Goal: Transaction & Acquisition: Book appointment/travel/reservation

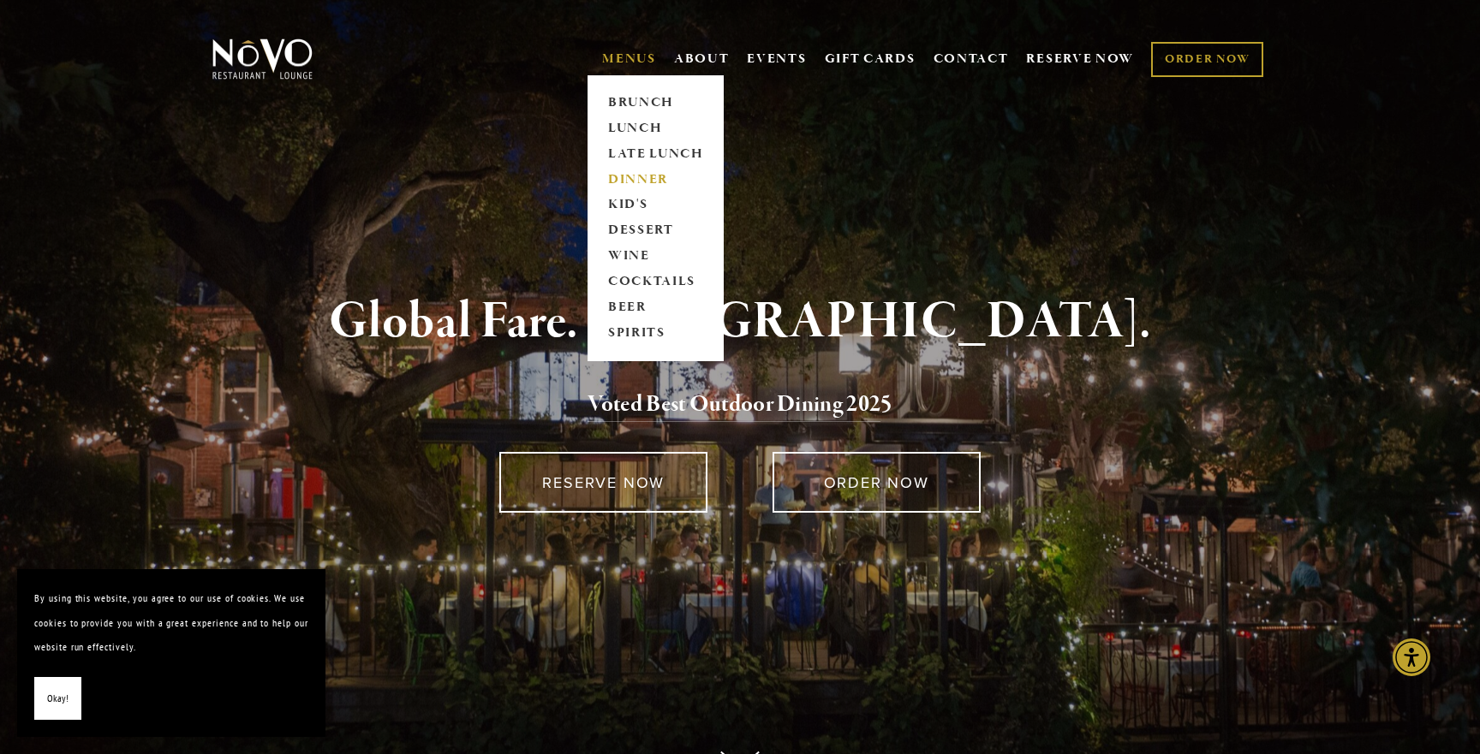
click at [623, 182] on link "DINNER" at bounding box center [655, 180] width 107 height 26
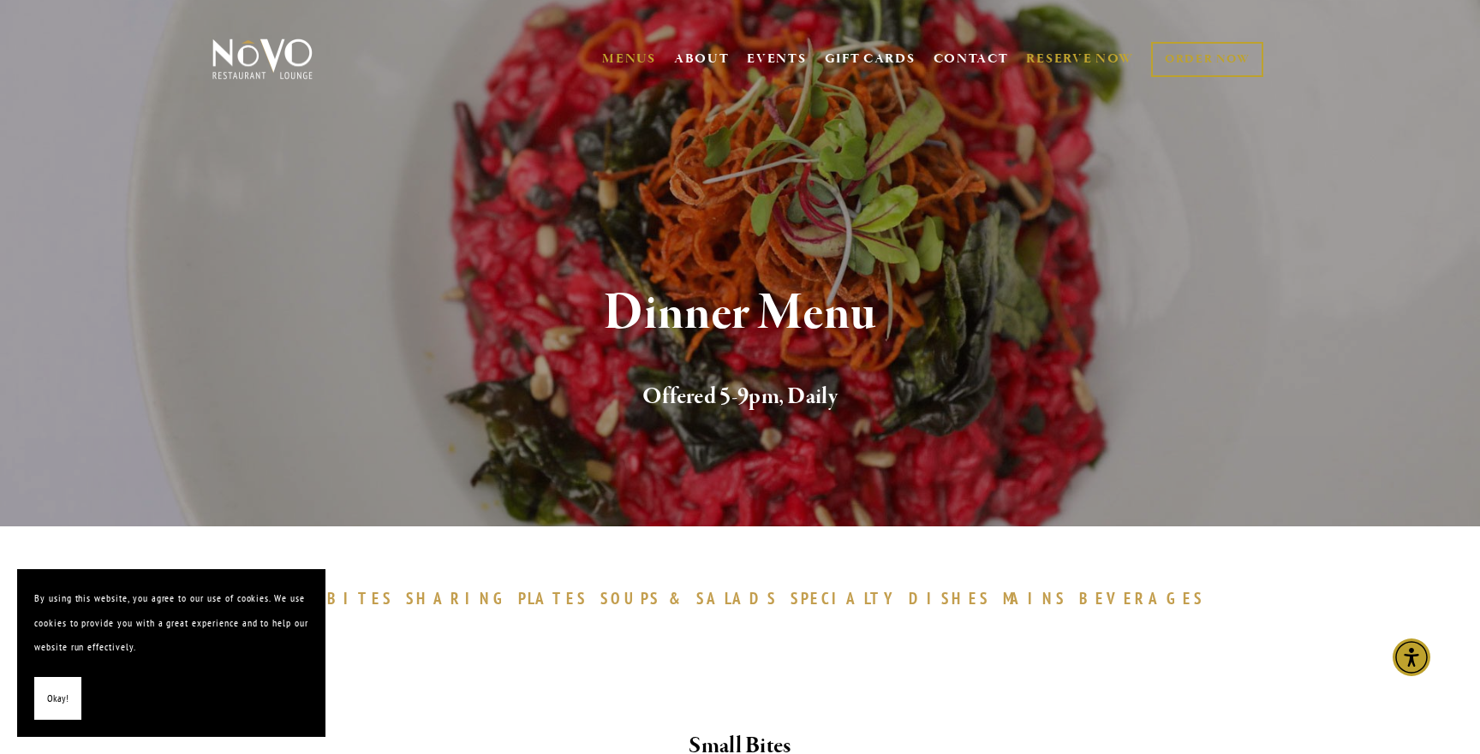
click at [1050, 57] on link "RESERVE NOW" at bounding box center [1080, 59] width 108 height 33
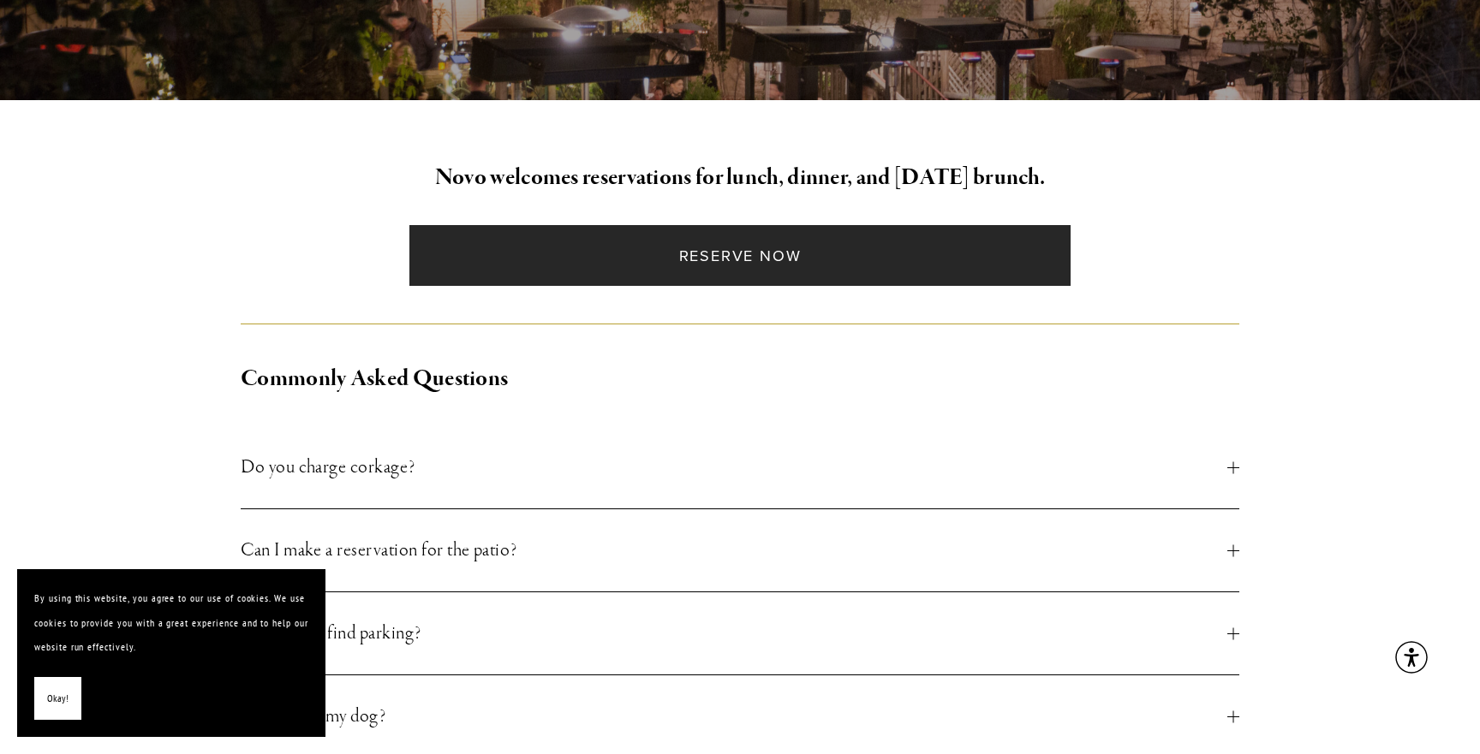
scroll to position [358, 0]
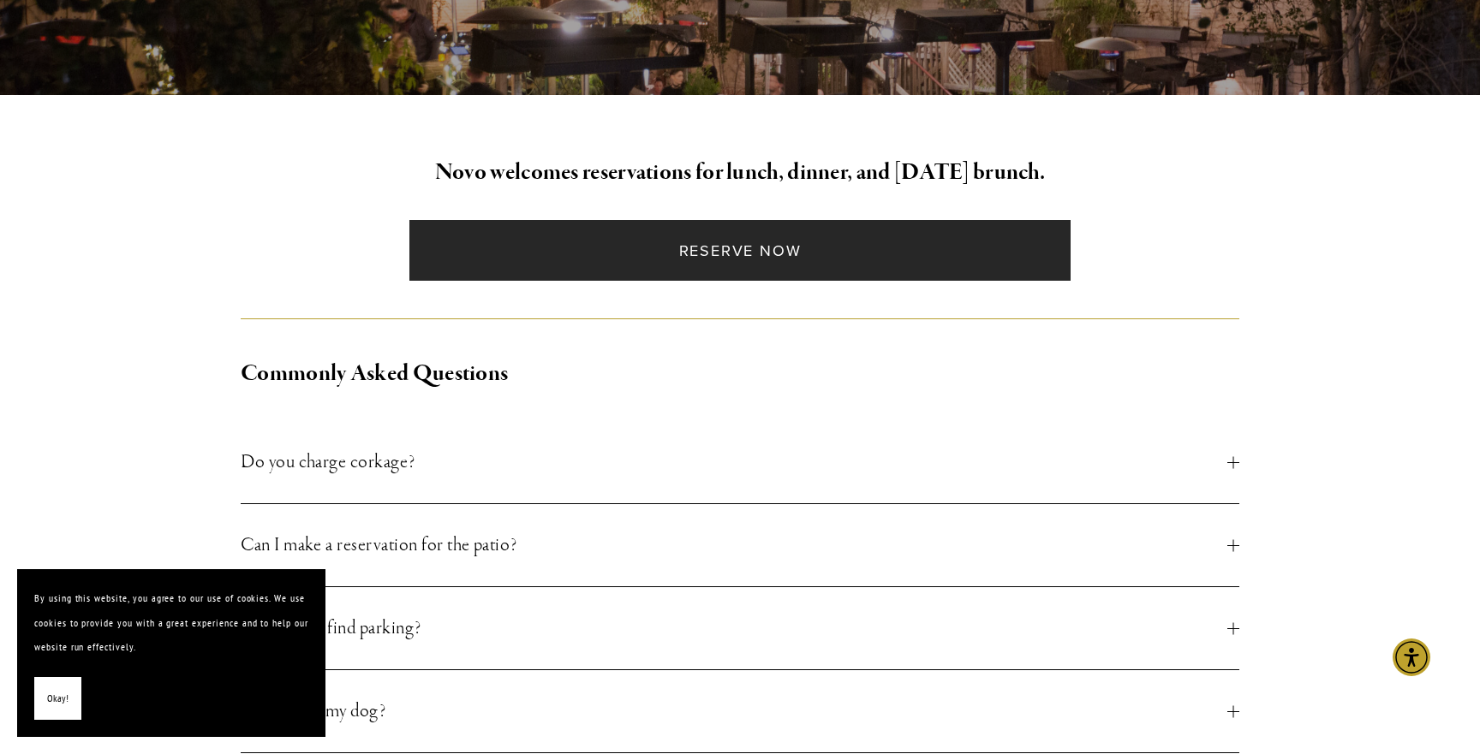
click at [712, 259] on link "Reserve Now" at bounding box center [739, 250] width 660 height 61
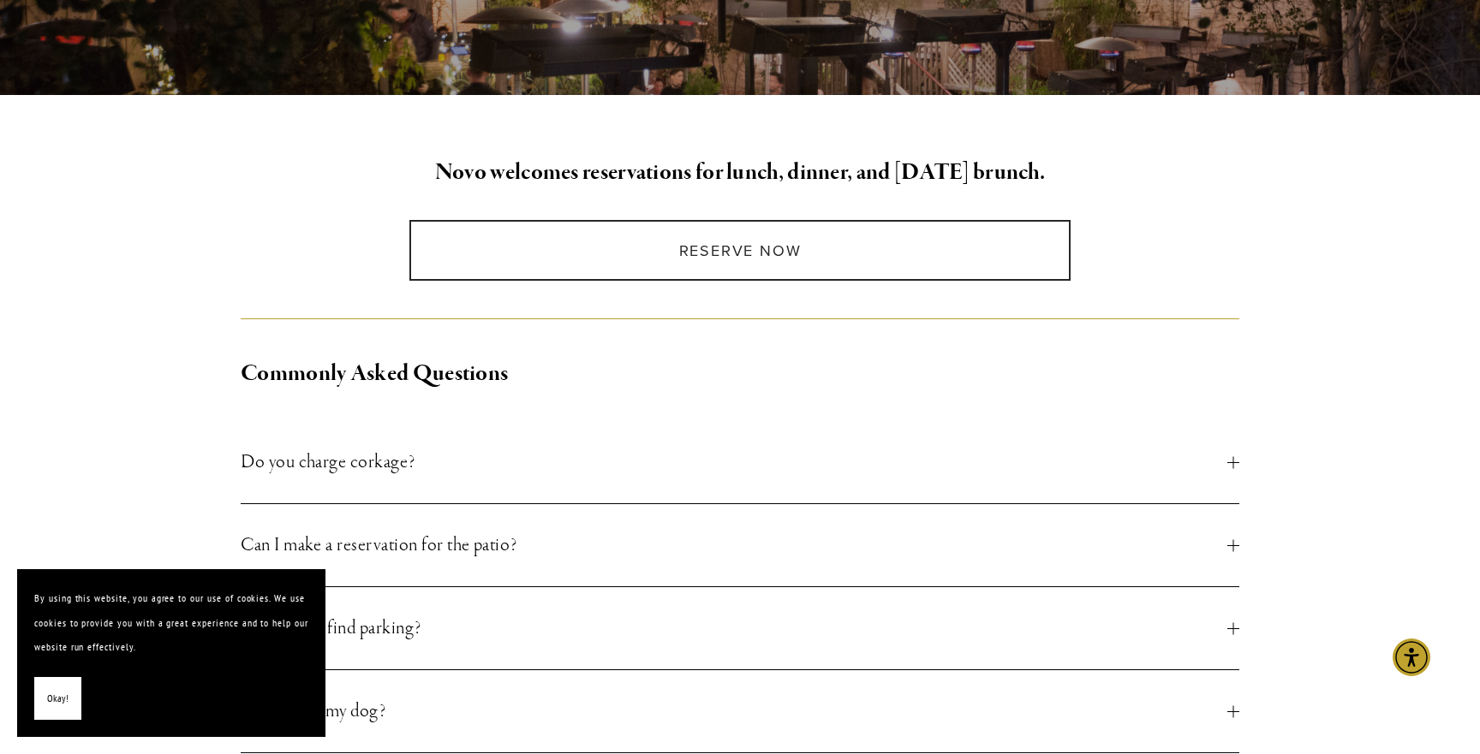
click at [461, 532] on span "Can I make a reservation for the patio?" at bounding box center [734, 545] width 986 height 31
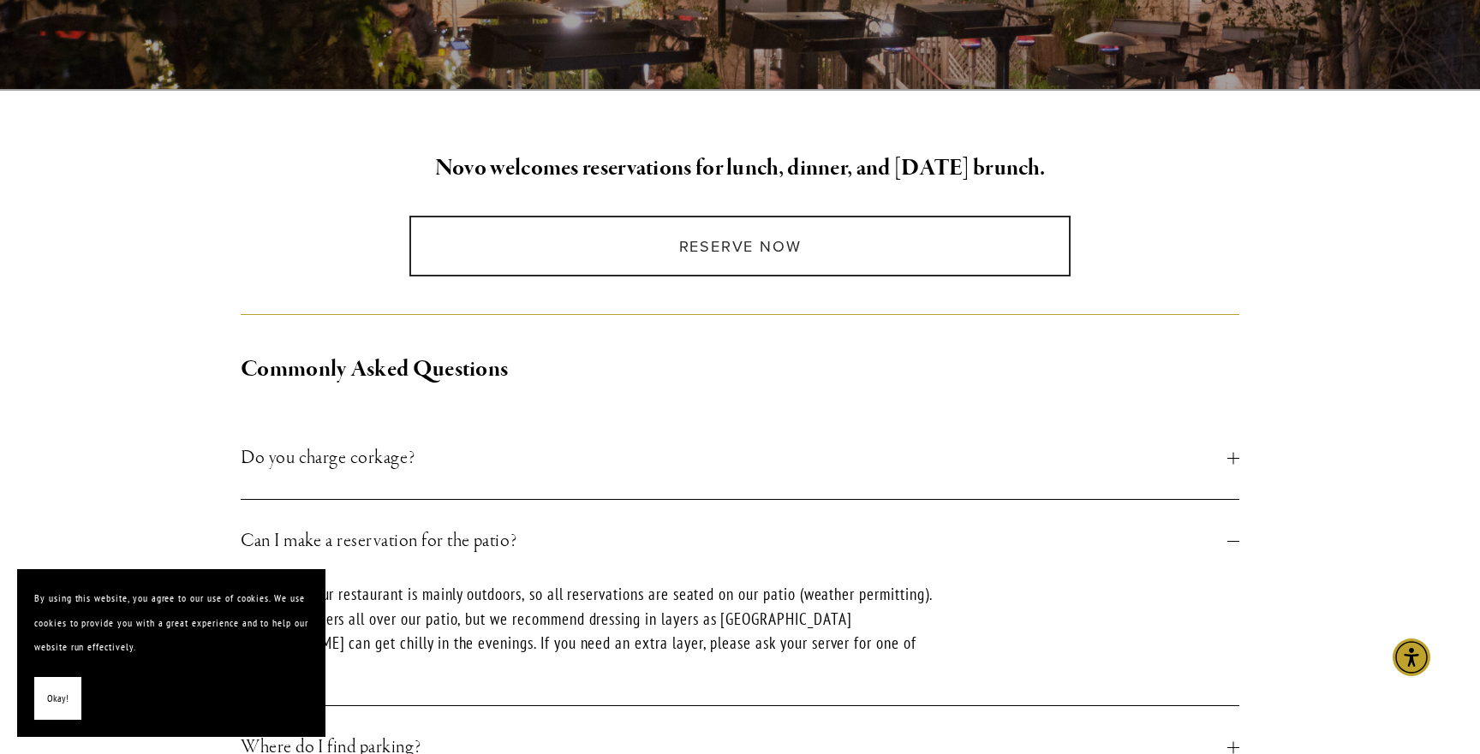
scroll to position [355, 0]
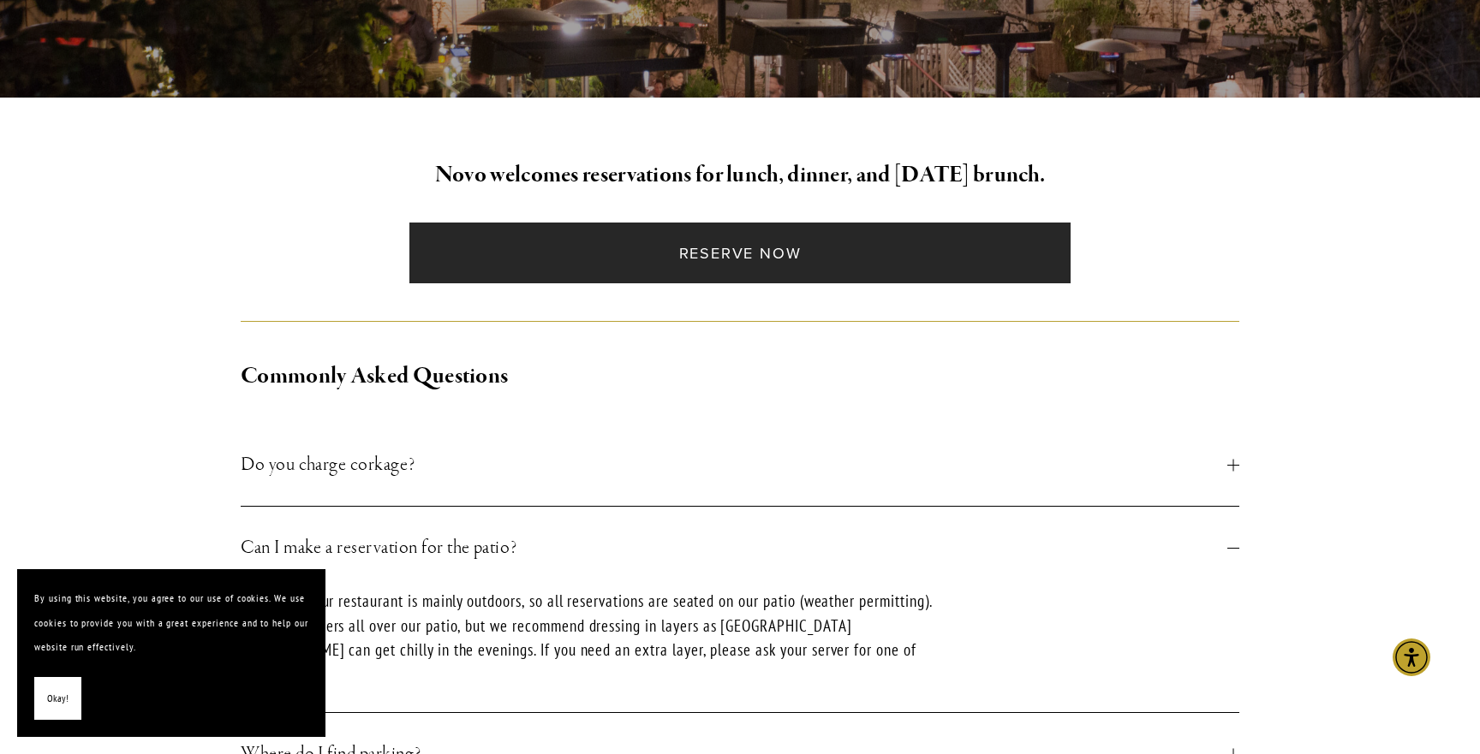
click at [705, 277] on link "Reserve Now" at bounding box center [739, 253] width 660 height 61
